Goal: Communication & Community: Share content

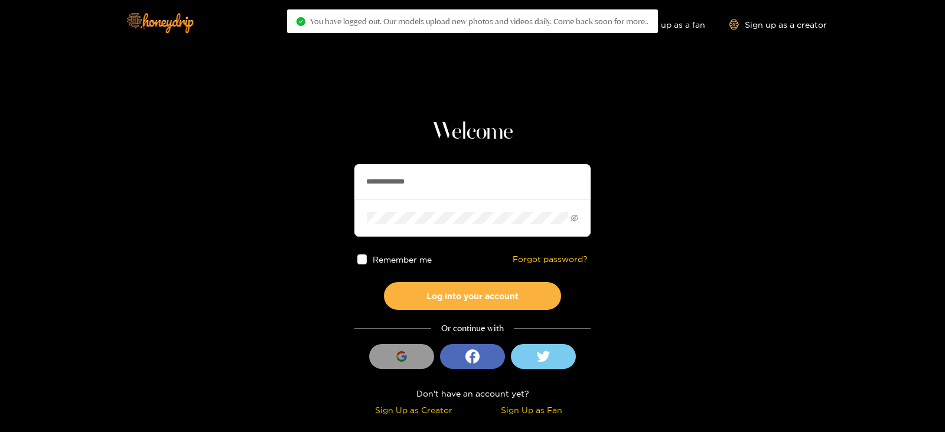
drag, startPoint x: 433, startPoint y: 169, endPoint x: 288, endPoint y: 168, distance: 145.8
click at [288, 168] on section "**********" at bounding box center [472, 210] width 945 height 420
type input "*******"
click at [384, 282] on button "Log into your account" at bounding box center [472, 296] width 177 height 28
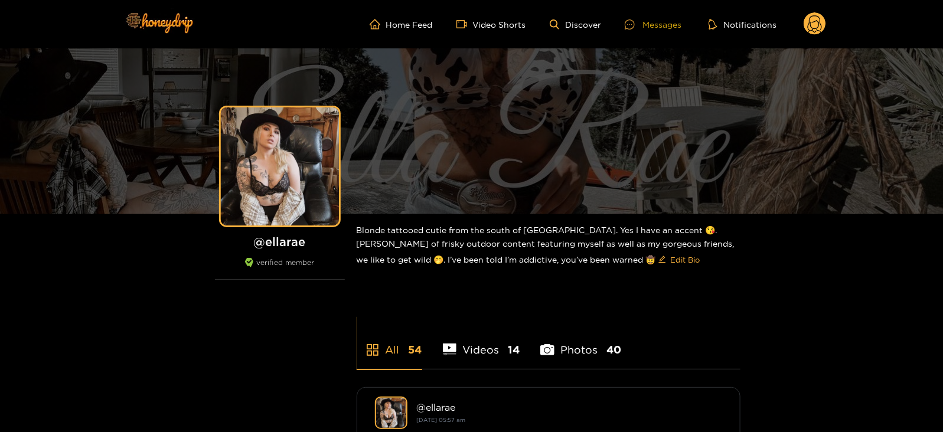
click at [644, 29] on div "Messages" at bounding box center [653, 25] width 57 height 14
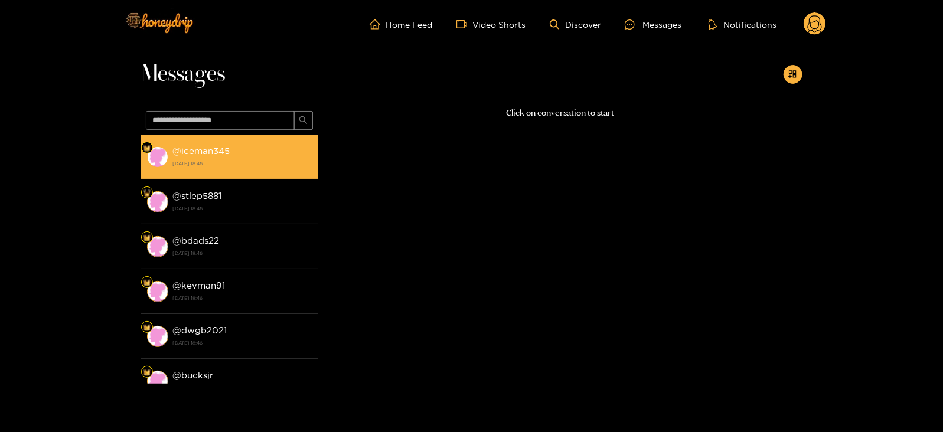
click at [213, 173] on li "@ iceman345 [DATE] 18:46" at bounding box center [229, 157] width 177 height 45
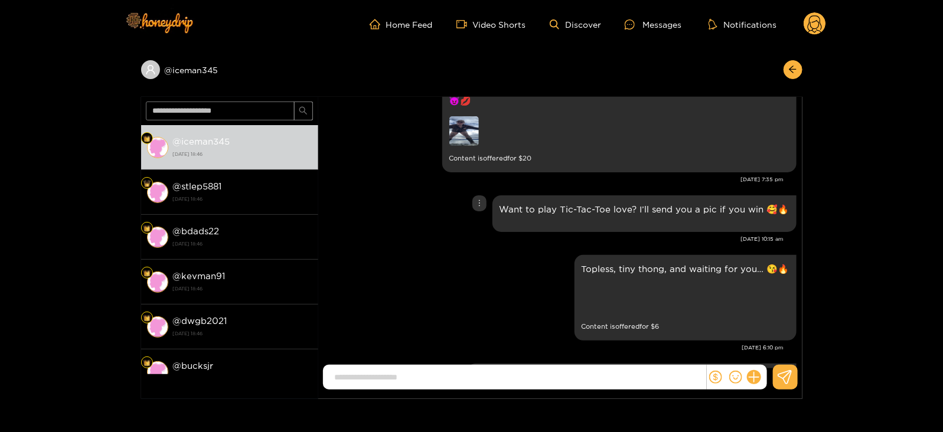
scroll to position [2020, 0]
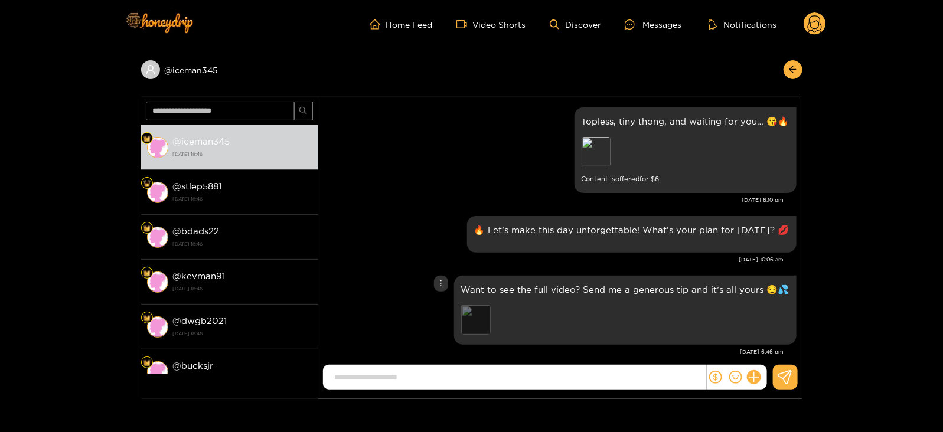
click at [478, 305] on div "Preview" at bounding box center [476, 320] width 30 height 30
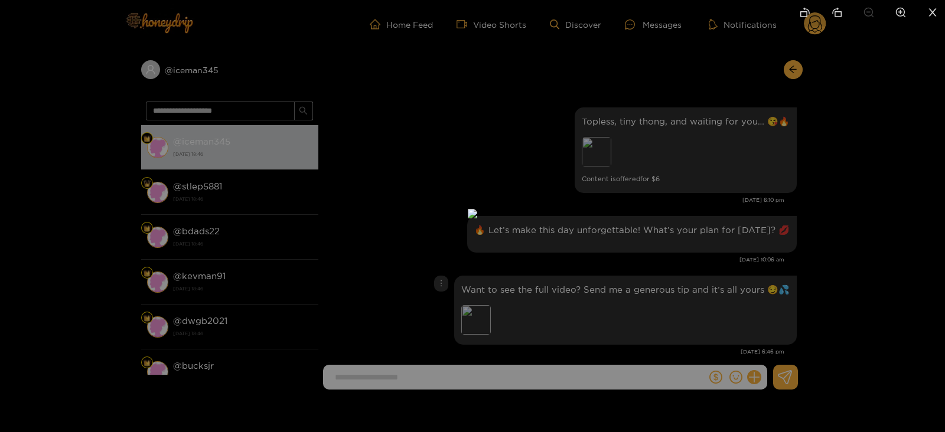
click at [477, 218] on img at bounding box center [472, 213] width 9 height 9
click at [858, 239] on div at bounding box center [472, 216] width 945 height 432
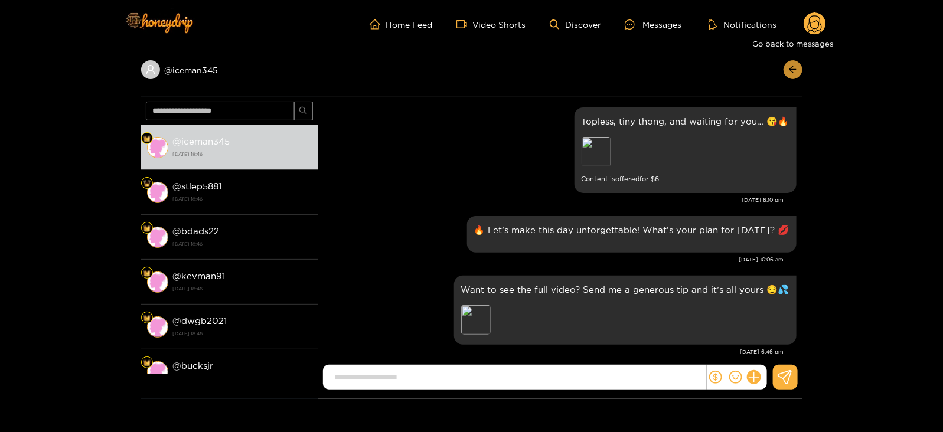
click at [793, 72] on icon "arrow-left" at bounding box center [792, 69] width 9 height 9
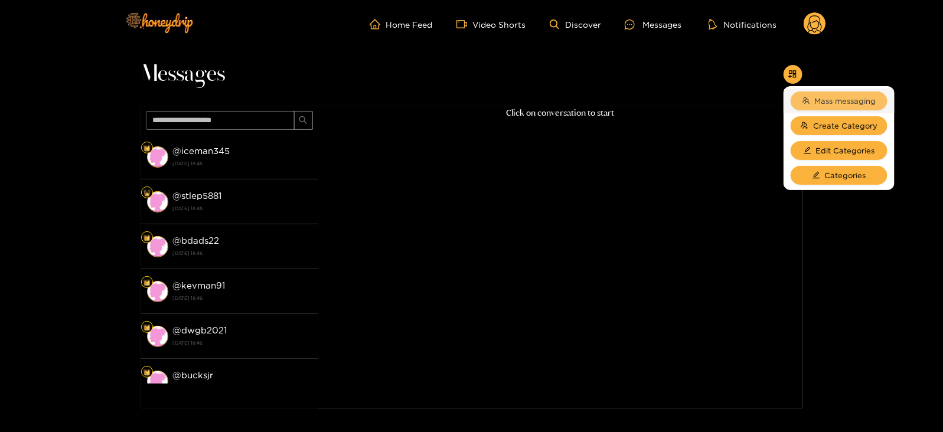
click at [843, 97] on span "Mass messaging" at bounding box center [845, 101] width 61 height 12
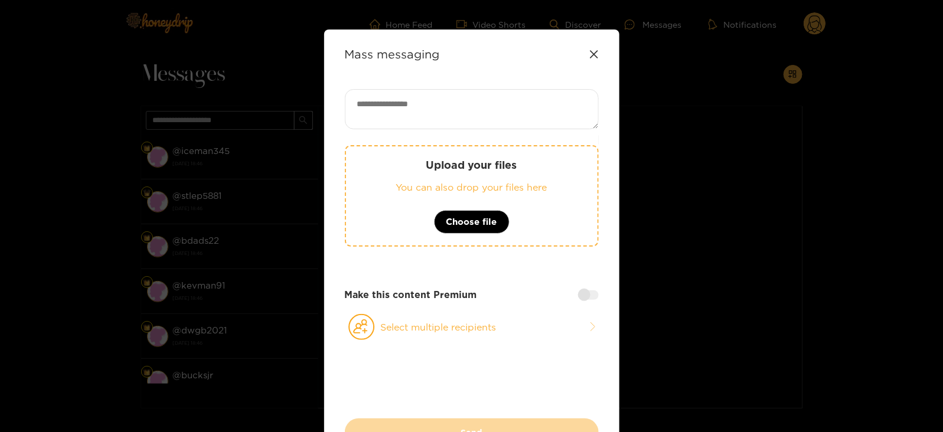
click at [457, 108] on textarea at bounding box center [472, 109] width 254 height 40
paste textarea "**********"
type textarea "**********"
click at [351, 335] on circle at bounding box center [361, 327] width 25 height 25
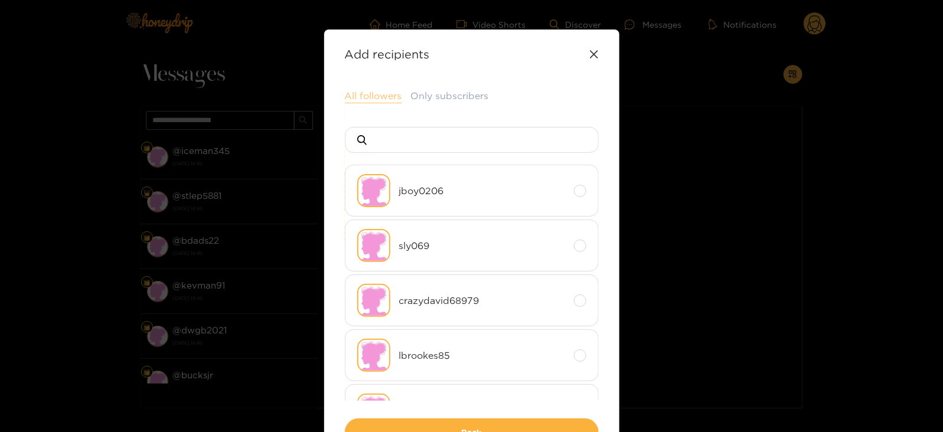
click at [354, 102] on button "All followers" at bounding box center [373, 96] width 57 height 14
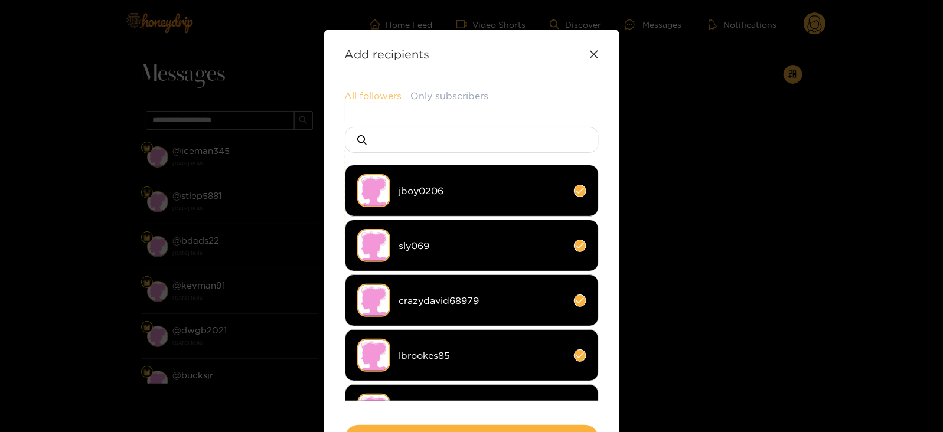
scroll to position [87, 0]
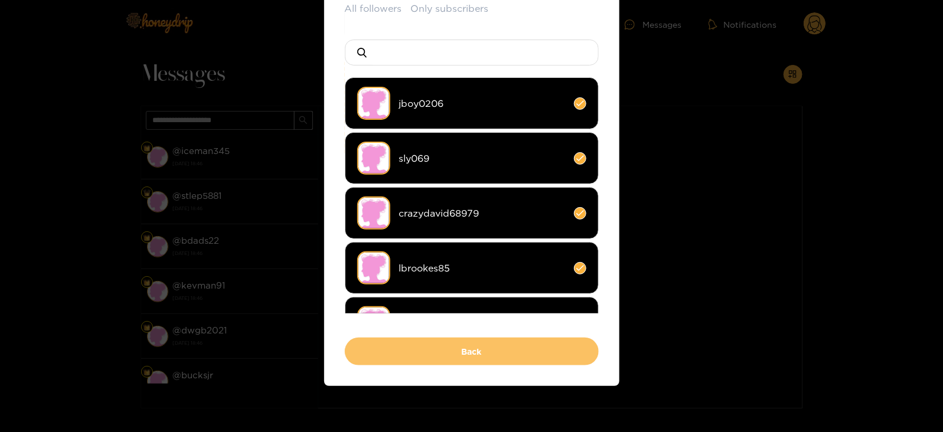
click at [397, 344] on button "Back" at bounding box center [472, 352] width 254 height 28
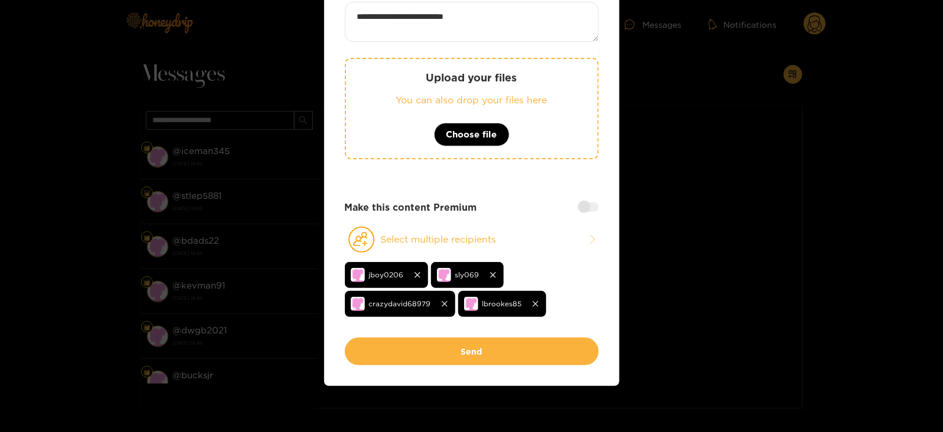
click at [397, 344] on button "Send" at bounding box center [472, 352] width 254 height 28
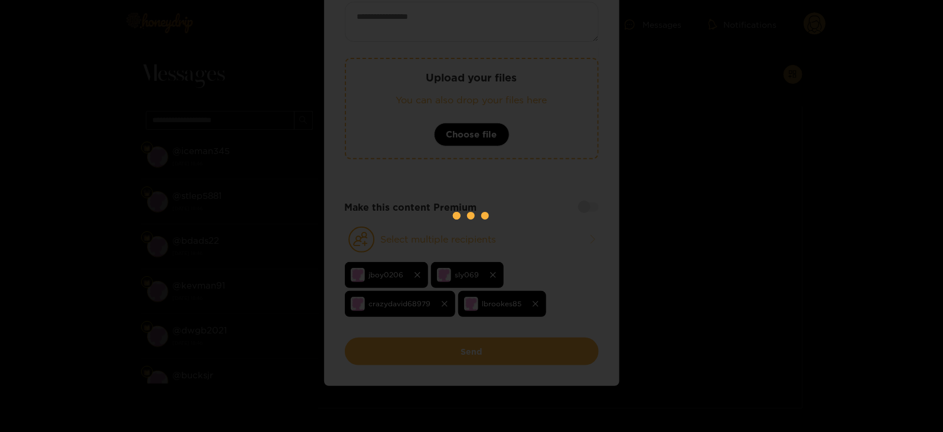
scroll to position [82, 0]
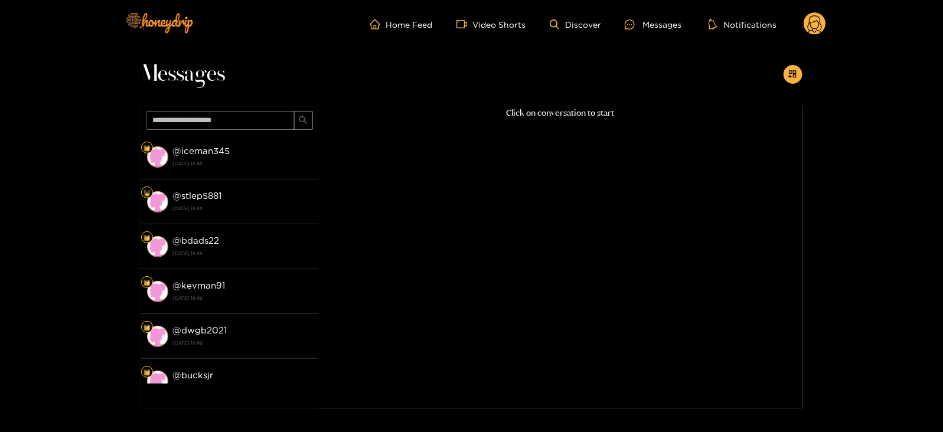
click at [814, 23] on circle at bounding box center [815, 23] width 22 height 22
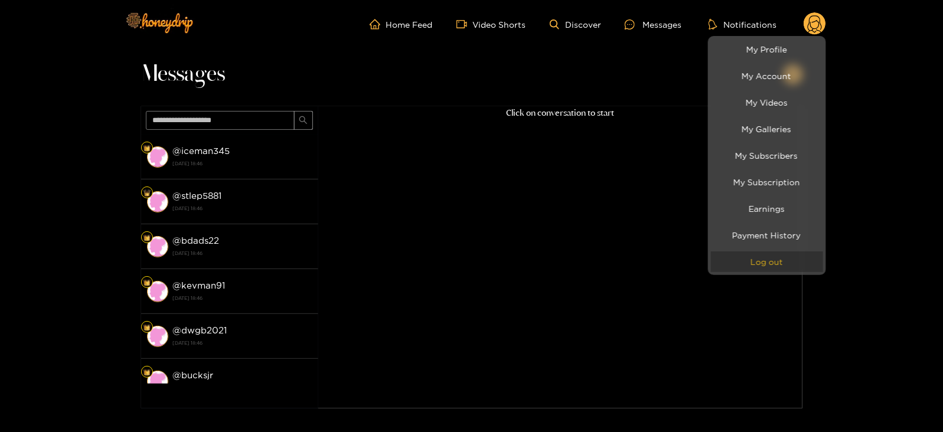
click at [755, 258] on button "Log out" at bounding box center [767, 262] width 112 height 21
